Goal: Communication & Community: Participate in discussion

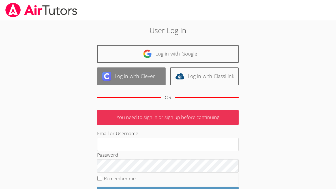
click at [151, 74] on link "Log in with Clever" at bounding box center [131, 76] width 68 height 18
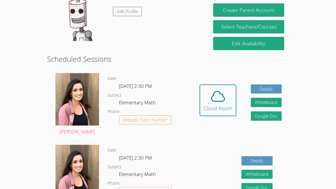
scroll to position [122, 0]
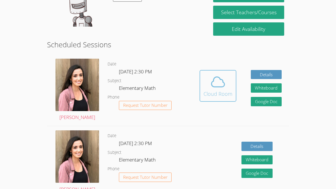
click at [212, 86] on icon at bounding box center [217, 82] width 13 height 10
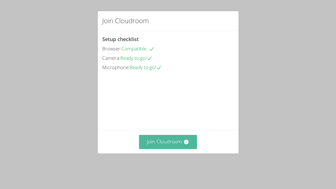
click at [174, 148] on button "Join Cloudroom" at bounding box center [168, 142] width 58 height 14
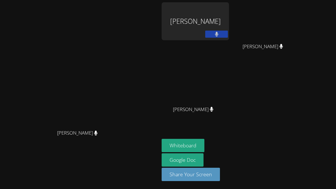
click at [122, 91] on video at bounding box center [79, 83] width 85 height 87
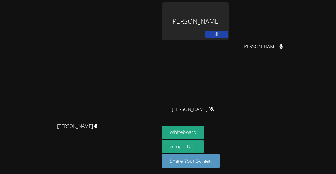
click at [228, 32] on button at bounding box center [216, 34] width 23 height 7
click at [228, 36] on button at bounding box center [216, 34] width 23 height 7
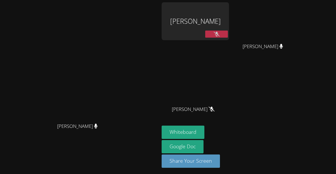
click at [228, 36] on button at bounding box center [216, 34] width 23 height 7
click at [228, 32] on button at bounding box center [216, 34] width 23 height 7
click at [204, 130] on button "Whiteboard" at bounding box center [182, 132] width 43 height 13
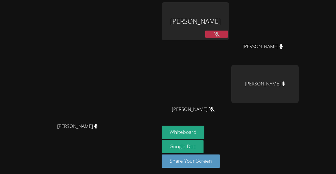
click at [229, 40] on div "[PERSON_NAME]" at bounding box center [194, 21] width 67 height 38
click at [228, 36] on button at bounding box center [216, 34] width 23 height 7
click at [283, 44] on span "[PERSON_NAME]" at bounding box center [262, 46] width 40 height 8
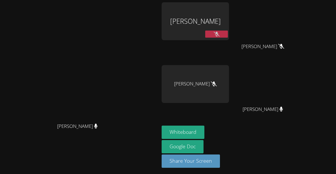
click at [219, 35] on icon at bounding box center [216, 34] width 6 height 5
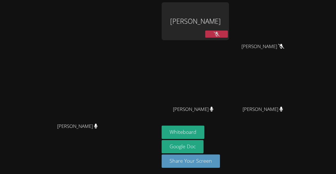
click at [219, 34] on icon at bounding box center [216, 34] width 6 height 5
click at [213, 111] on icon at bounding box center [211, 109] width 3 height 5
click at [229, 109] on div "[PERSON_NAME]" at bounding box center [194, 114] width 67 height 23
click at [213, 110] on icon at bounding box center [212, 109] width 4 height 5
click at [219, 35] on icon at bounding box center [216, 34] width 6 height 5
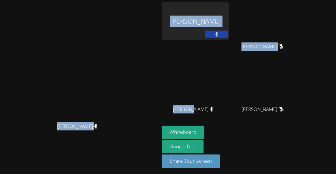
drag, startPoint x: 228, startPoint y: 120, endPoint x: 185, endPoint y: 85, distance: 55.4
click at [185, 85] on div "[PERSON_NAME] [PERSON_NAME] [PERSON_NAME] AubreyRae [PERSON_NAME] [PERSON_NAME]…" at bounding box center [168, 87] width 336 height 174
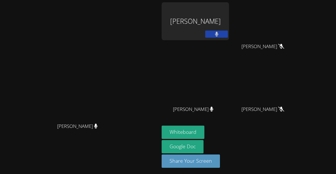
click at [298, 154] on div "Whiteboard Google Doc Share Your Screen" at bounding box center [229, 149] width 137 height 47
click at [228, 36] on button at bounding box center [216, 34] width 23 height 7
click at [218, 35] on icon at bounding box center [217, 34] width 4 height 5
click at [122, 85] on video at bounding box center [79, 76] width 85 height 87
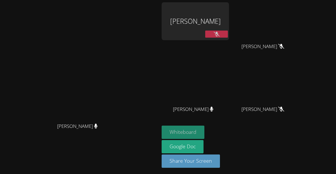
drag, startPoint x: 130, startPoint y: 88, endPoint x: 225, endPoint y: 138, distance: 106.9
click at [225, 138] on div "[PERSON_NAME] [PERSON_NAME] [PERSON_NAME] AubreyRae [PERSON_NAME] [PERSON_NAME]…" at bounding box center [168, 87] width 336 height 174
click at [228, 35] on button at bounding box center [216, 34] width 23 height 7
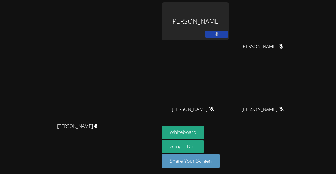
click at [218, 34] on icon at bounding box center [216, 34] width 3 height 5
click at [219, 35] on icon at bounding box center [216, 34] width 6 height 5
click at [228, 37] on button at bounding box center [216, 34] width 23 height 7
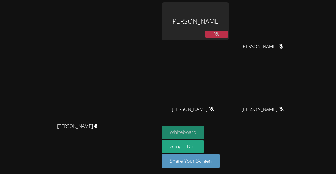
click at [204, 134] on button "Whiteboard" at bounding box center [182, 132] width 43 height 13
click at [229, 26] on div "[PERSON_NAME]" at bounding box center [194, 21] width 67 height 38
click at [219, 36] on icon at bounding box center [216, 34] width 6 height 5
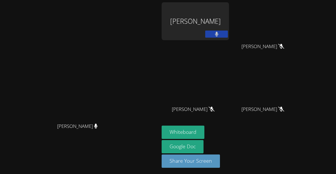
click at [228, 37] on button at bounding box center [216, 34] width 23 height 7
click at [219, 33] on icon at bounding box center [216, 34] width 6 height 5
click at [228, 33] on button at bounding box center [216, 34] width 23 height 7
click at [228, 37] on button at bounding box center [216, 34] width 23 height 7
click at [228, 33] on button at bounding box center [216, 34] width 23 height 7
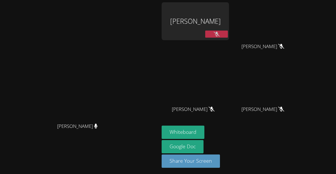
click at [228, 35] on button at bounding box center [216, 34] width 23 height 7
click at [228, 36] on button at bounding box center [216, 34] width 23 height 7
click at [229, 44] on div "[PERSON_NAME]" at bounding box center [194, 32] width 67 height 61
click at [228, 36] on button at bounding box center [216, 34] width 23 height 7
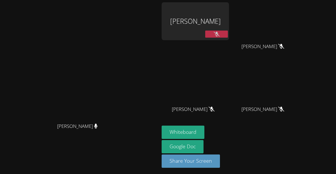
click at [228, 34] on button at bounding box center [216, 34] width 23 height 7
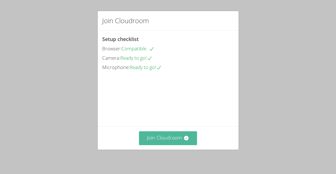
click at [169, 138] on button "Join Cloudroom" at bounding box center [168, 138] width 58 height 14
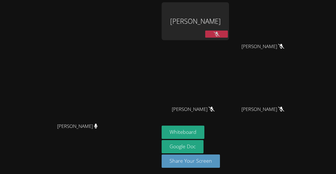
click at [122, 79] on video at bounding box center [79, 76] width 85 height 87
click at [219, 36] on icon at bounding box center [216, 34] width 6 height 5
click at [218, 36] on icon at bounding box center [217, 34] width 4 height 5
click at [219, 36] on icon at bounding box center [216, 34] width 6 height 5
click at [218, 36] on icon at bounding box center [216, 34] width 3 height 5
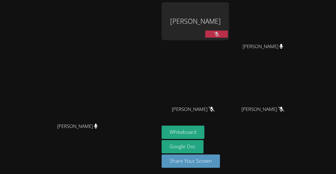
click at [228, 36] on button at bounding box center [216, 34] width 23 height 7
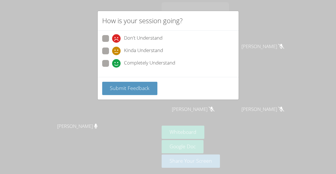
click at [112, 55] on span at bounding box center [112, 55] width 0 height 0
click at [112, 52] on input "Kinda Understand" at bounding box center [114, 50] width 5 height 5
radio input "true"
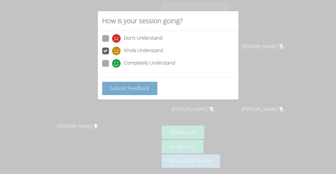
click at [135, 83] on button "Submit Feedback" at bounding box center [129, 88] width 55 height 13
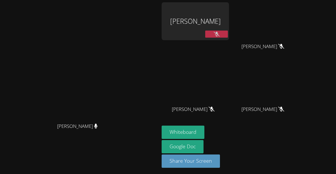
click at [228, 34] on button at bounding box center [216, 34] width 23 height 7
click at [228, 38] on div at bounding box center [216, 35] width 23 height 8
click at [218, 35] on icon at bounding box center [217, 34] width 4 height 5
click at [228, 34] on button at bounding box center [216, 34] width 23 height 7
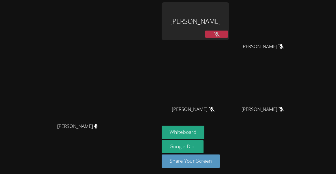
click at [228, 36] on button at bounding box center [216, 34] width 23 height 7
click at [228, 37] on button at bounding box center [216, 34] width 23 height 7
click at [219, 32] on icon at bounding box center [216, 34] width 6 height 5
click at [218, 32] on icon at bounding box center [217, 34] width 4 height 5
click at [219, 32] on icon at bounding box center [216, 34] width 6 height 5
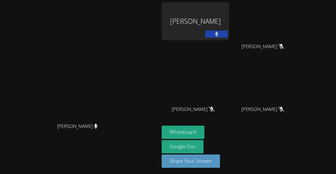
click at [228, 33] on button at bounding box center [216, 34] width 23 height 7
click at [219, 33] on icon at bounding box center [216, 34] width 6 height 5
click at [228, 38] on div at bounding box center [216, 35] width 23 height 8
click at [219, 36] on icon at bounding box center [216, 34] width 6 height 5
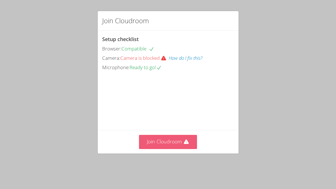
click at [187, 144] on icon at bounding box center [186, 142] width 6 height 6
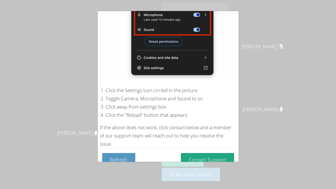
scroll to position [104, 0]
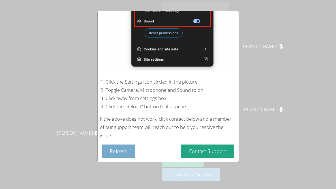
click at [128, 148] on button "Refresh" at bounding box center [118, 150] width 33 height 13
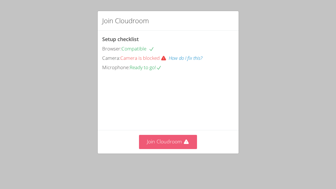
click at [169, 148] on button "Join Cloudroom" at bounding box center [168, 142] width 58 height 14
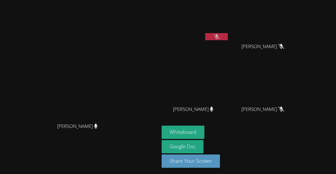
click at [229, 31] on video at bounding box center [194, 21] width 67 height 38
click at [288, 158] on div "Whiteboard Google Doc Share Your Screen" at bounding box center [229, 149] width 137 height 47
drag, startPoint x: 288, startPoint y: 158, endPoint x: 335, endPoint y: 174, distance: 49.7
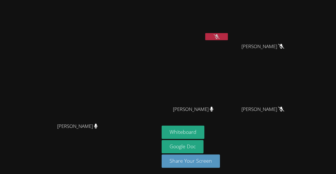
click at [335, 174] on div "[PERSON_NAME] [PERSON_NAME] [PERSON_NAME] AubreyRae [PERSON_NAME] [PERSON_NAME]…" at bounding box center [168, 87] width 336 height 174
click at [228, 38] on button at bounding box center [216, 36] width 23 height 7
click at [228, 37] on button at bounding box center [216, 36] width 23 height 7
